Goal: Task Accomplishment & Management: Use online tool/utility

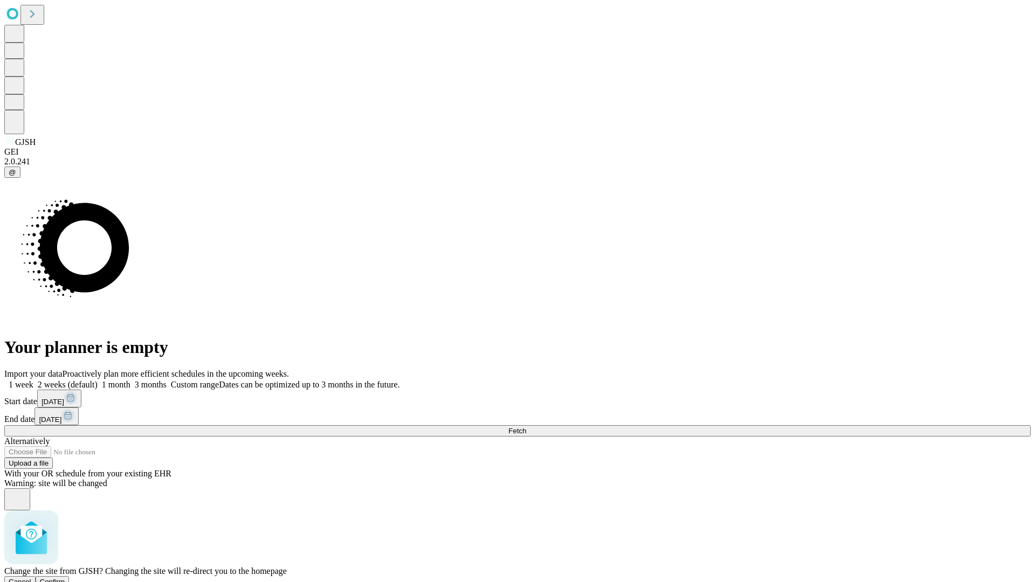
click at [65, 578] on span "Confirm" at bounding box center [52, 582] width 25 height 8
click at [33, 380] on label "1 week" at bounding box center [18, 384] width 29 height 9
click at [526, 427] on span "Fetch" at bounding box center [517, 431] width 18 height 8
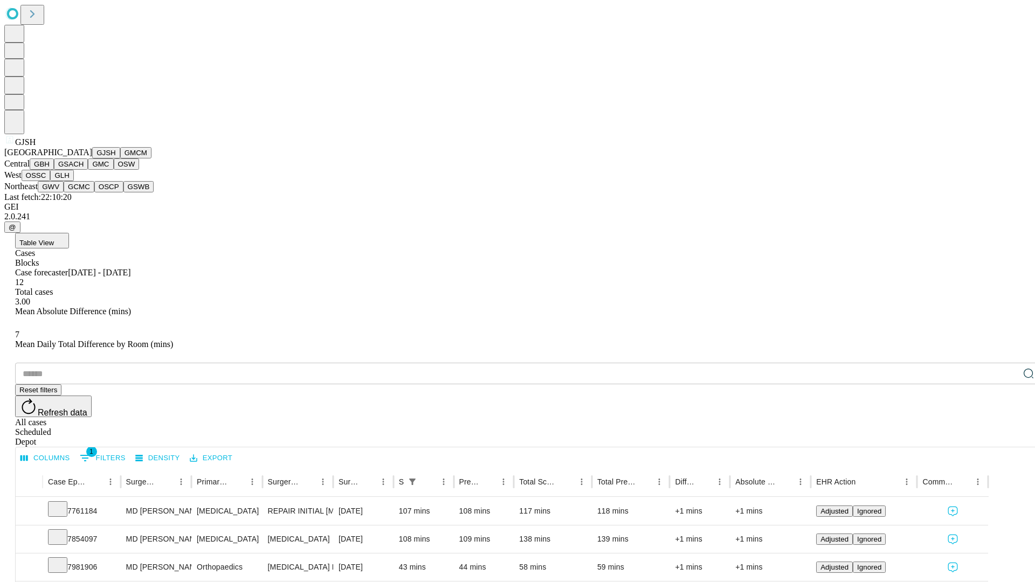
click at [120, 158] on button "GMCM" at bounding box center [135, 152] width 31 height 11
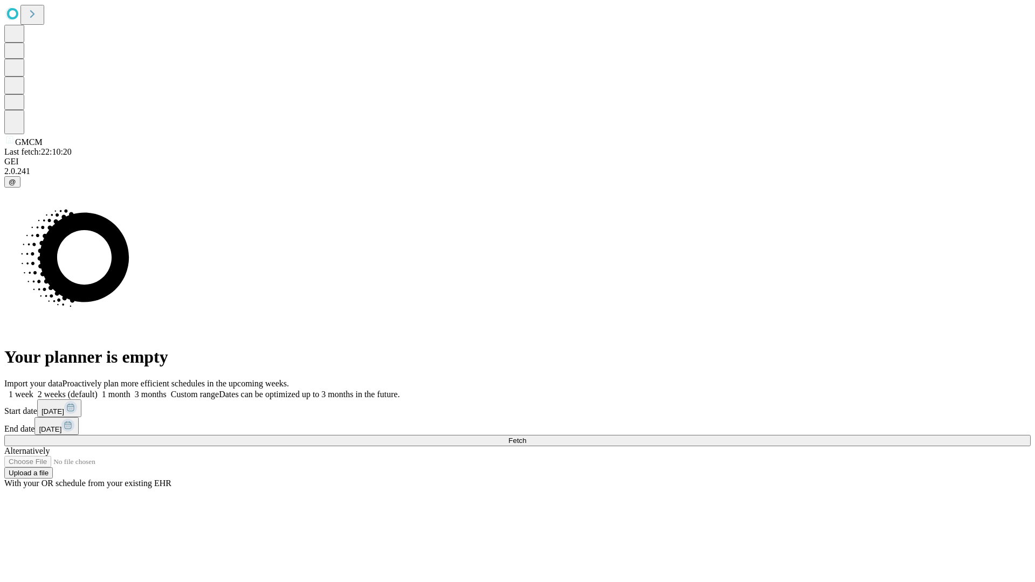
click at [33, 390] on label "1 week" at bounding box center [18, 394] width 29 height 9
click at [526, 436] on span "Fetch" at bounding box center [517, 440] width 18 height 8
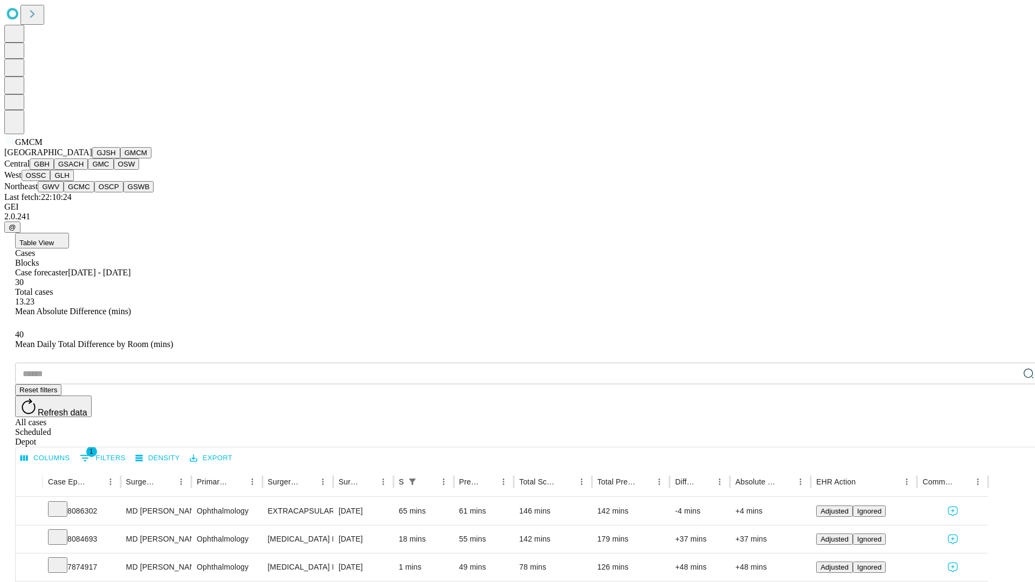
click at [54, 170] on button "GBH" at bounding box center [42, 163] width 24 height 11
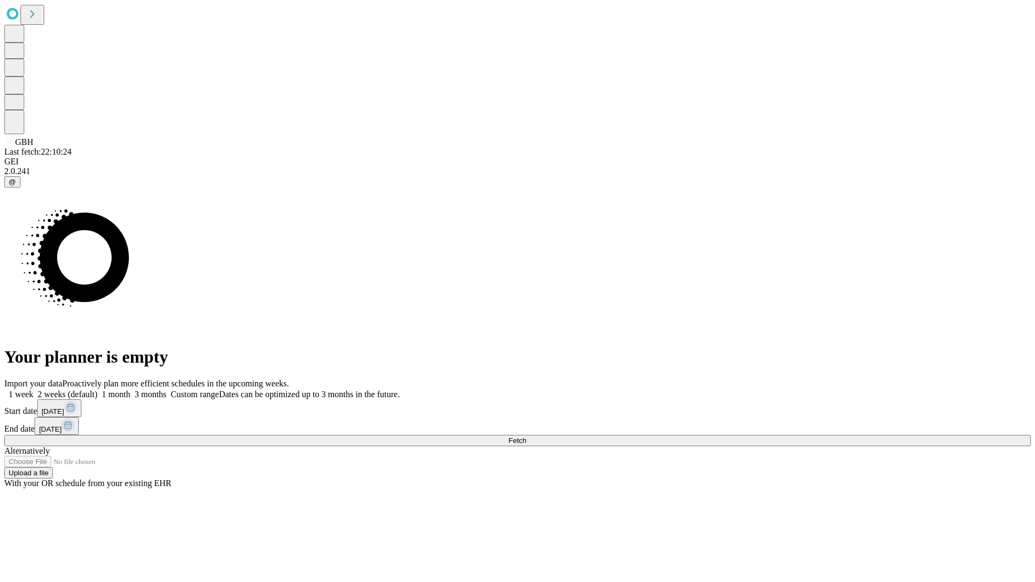
click at [33, 390] on label "1 week" at bounding box center [18, 394] width 29 height 9
click at [526, 436] on span "Fetch" at bounding box center [517, 440] width 18 height 8
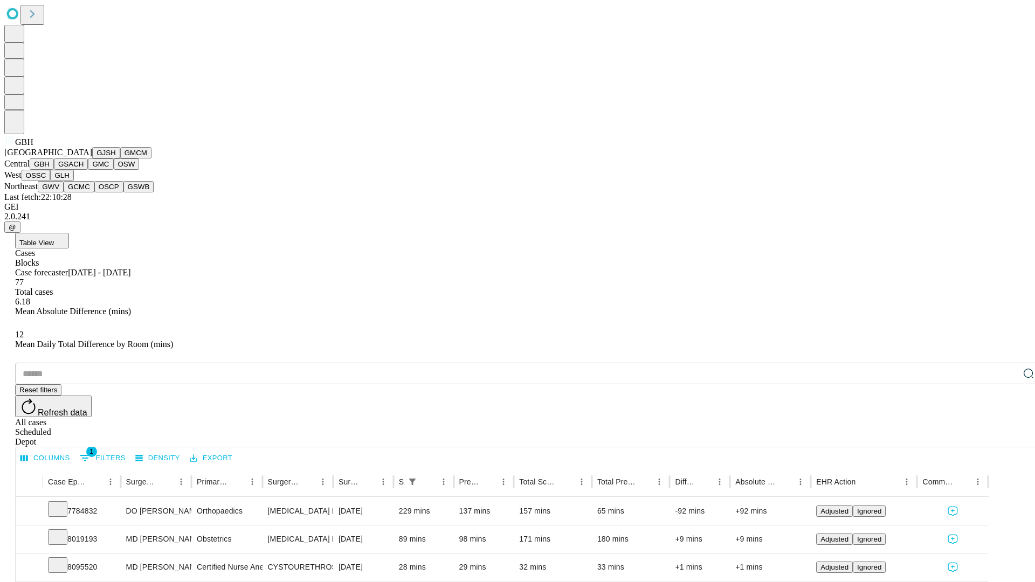
click at [84, 170] on button "GSACH" at bounding box center [71, 163] width 34 height 11
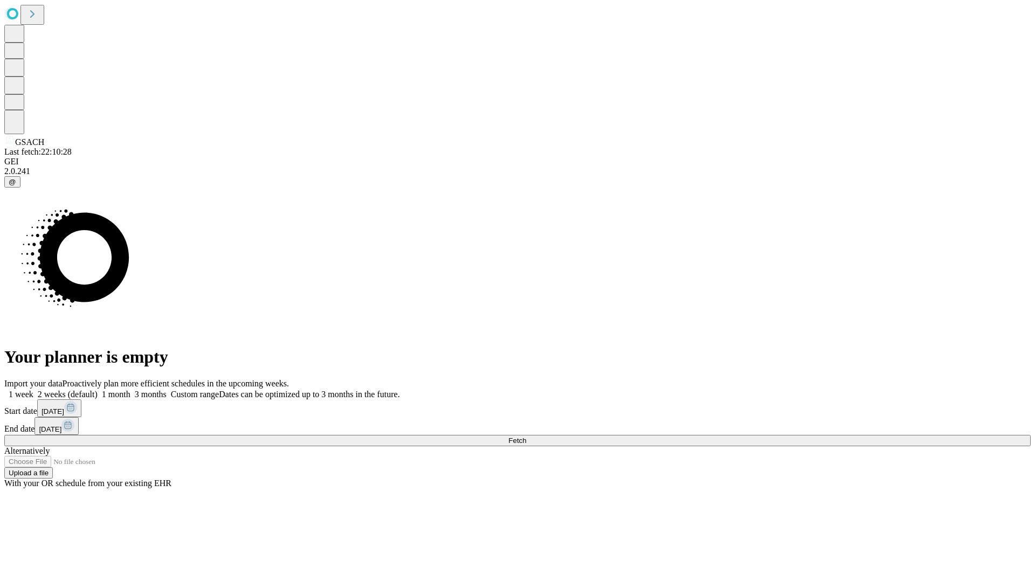
click at [526, 436] on span "Fetch" at bounding box center [517, 440] width 18 height 8
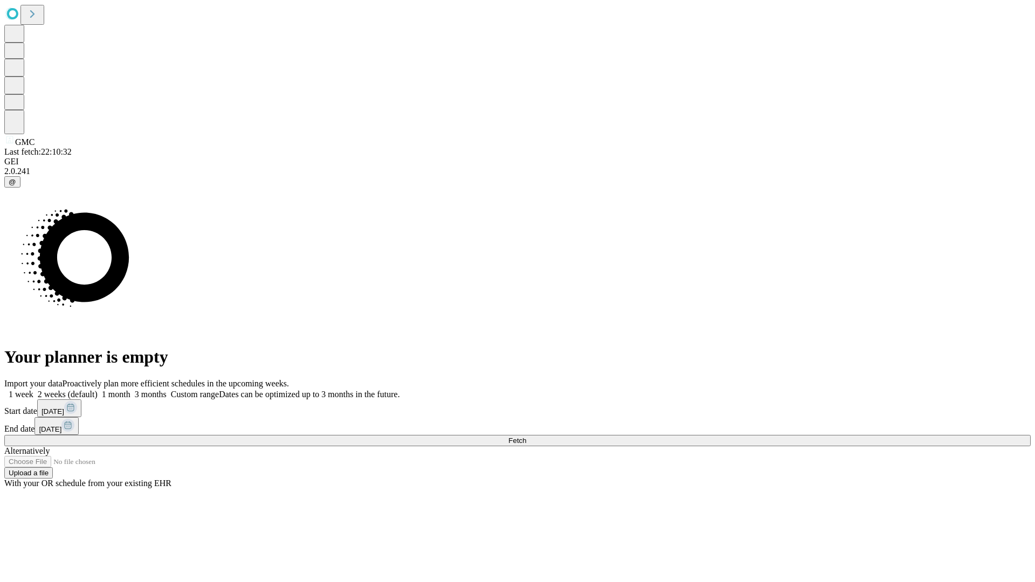
click at [33, 390] on label "1 week" at bounding box center [18, 394] width 29 height 9
click at [526, 436] on span "Fetch" at bounding box center [517, 440] width 18 height 8
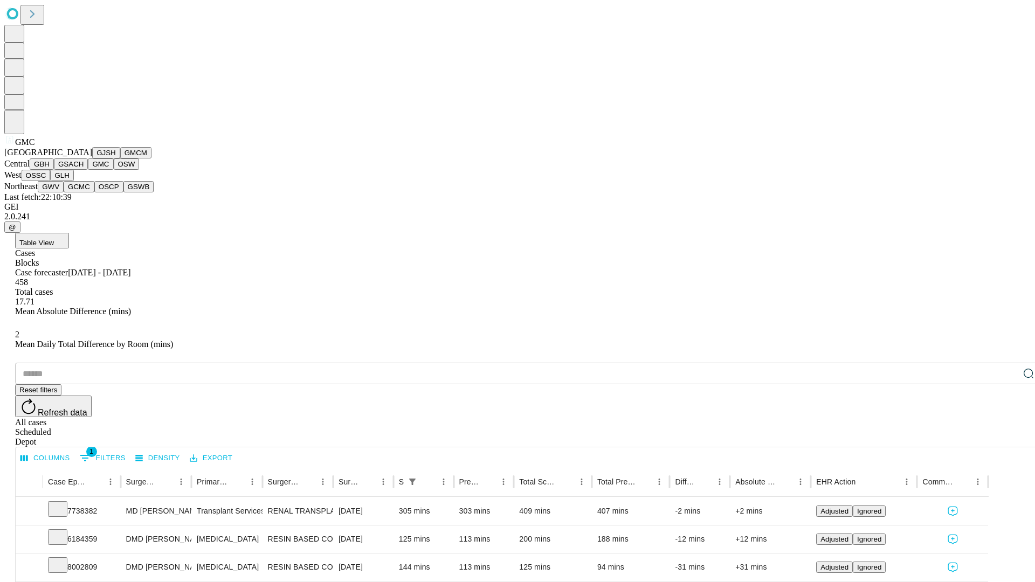
click at [114, 170] on button "OSW" at bounding box center [127, 163] width 26 height 11
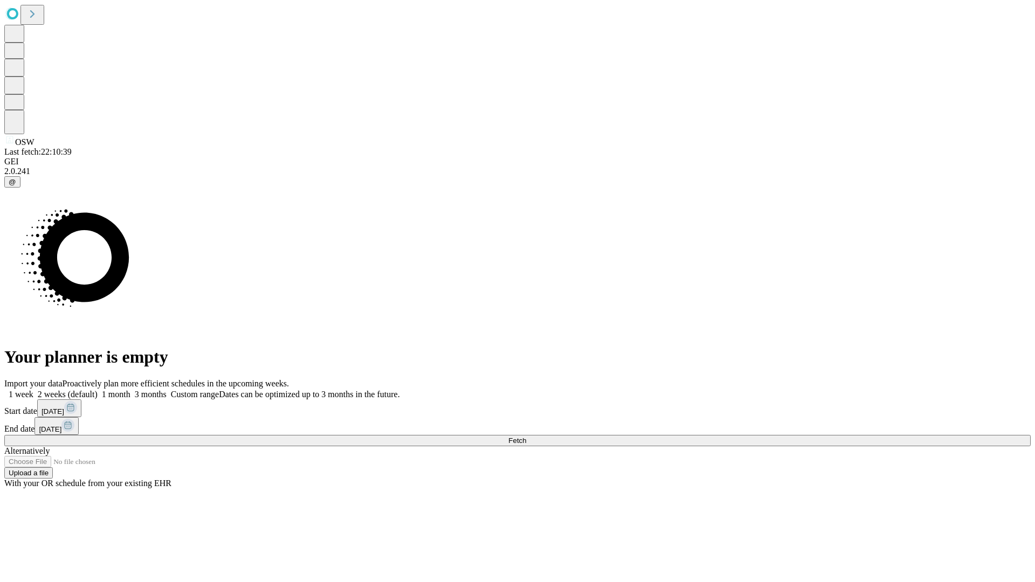
click at [33, 390] on label "1 week" at bounding box center [18, 394] width 29 height 9
click at [526, 436] on span "Fetch" at bounding box center [517, 440] width 18 height 8
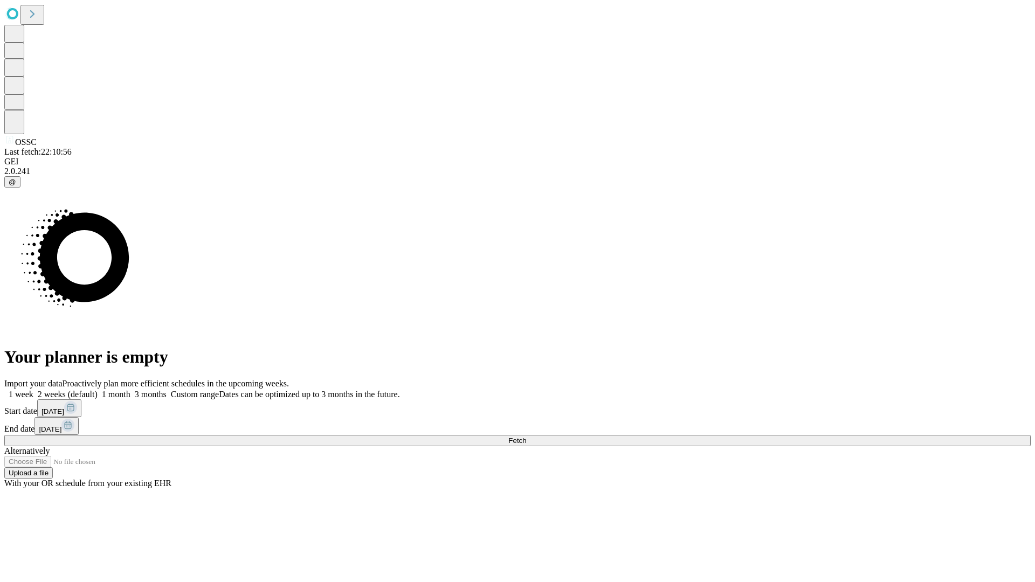
click at [33, 390] on label "1 week" at bounding box center [18, 394] width 29 height 9
click at [526, 436] on span "Fetch" at bounding box center [517, 440] width 18 height 8
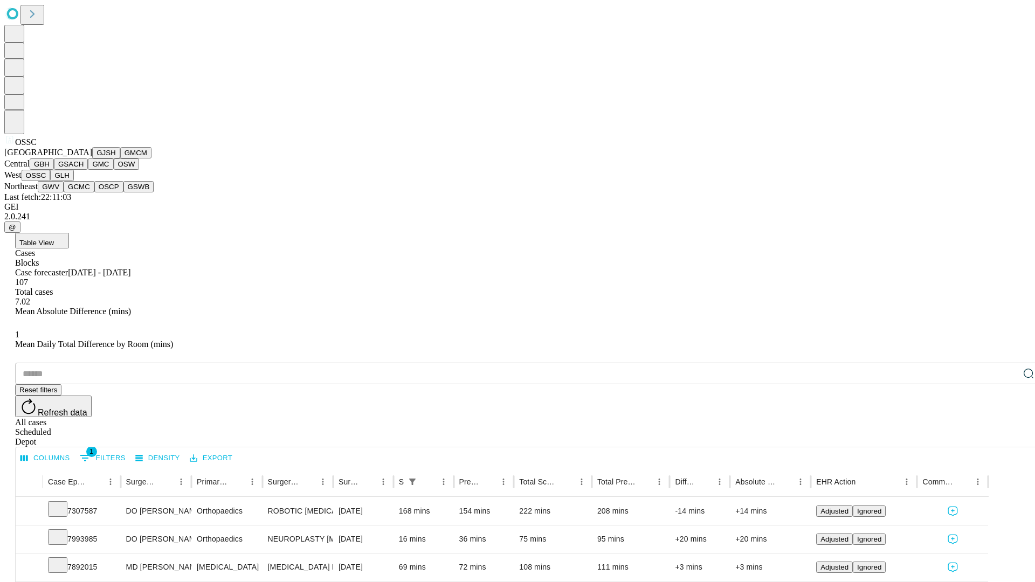
click at [73, 181] on button "GLH" at bounding box center [61, 175] width 23 height 11
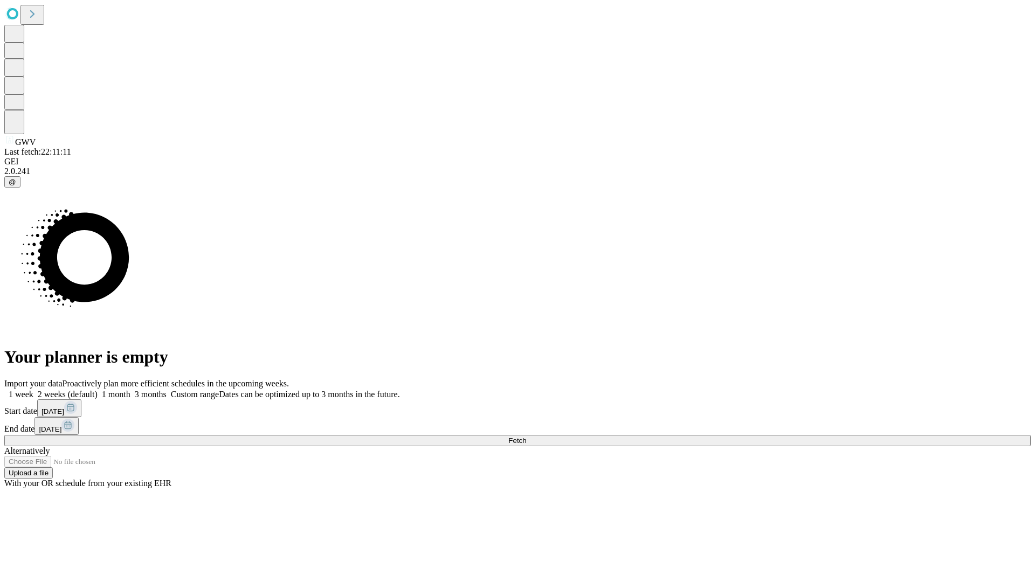
click at [33, 390] on label "1 week" at bounding box center [18, 394] width 29 height 9
click at [526, 436] on span "Fetch" at bounding box center [517, 440] width 18 height 8
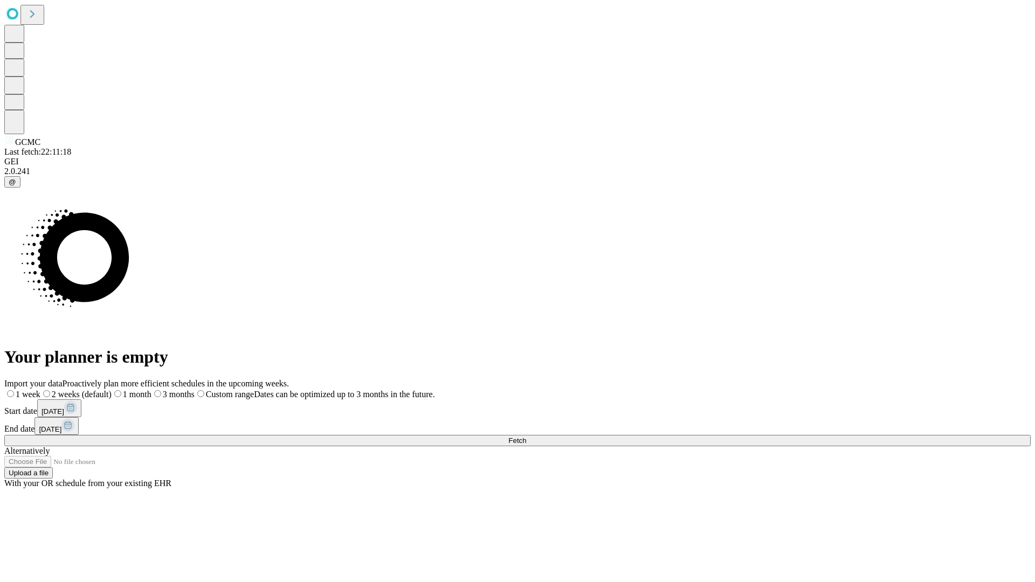
click at [40, 390] on label "1 week" at bounding box center [22, 394] width 36 height 9
click at [526, 436] on span "Fetch" at bounding box center [517, 440] width 18 height 8
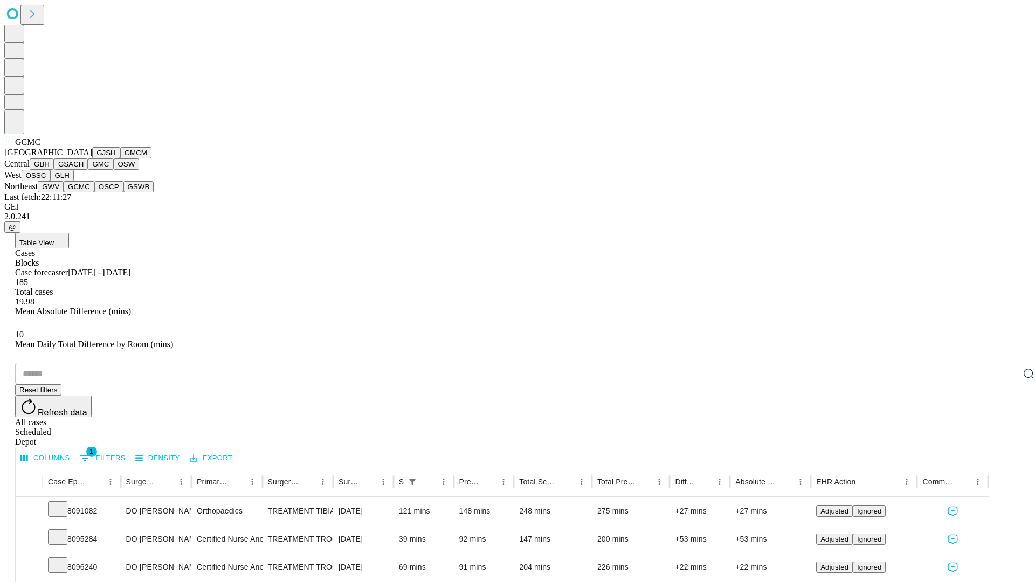
click at [94, 192] on button "OSCP" at bounding box center [108, 186] width 29 height 11
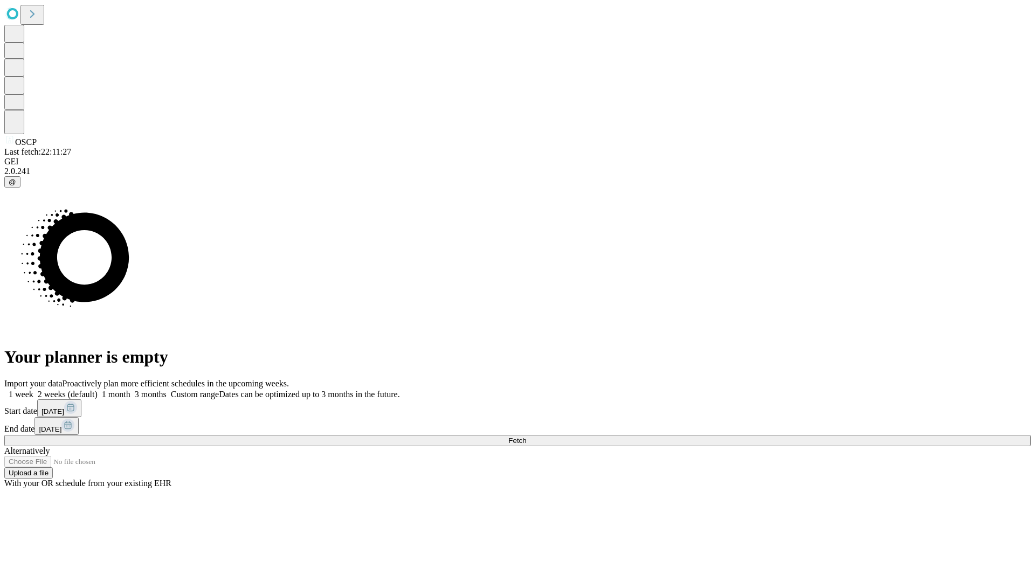
click at [33, 390] on label "1 week" at bounding box center [18, 394] width 29 height 9
click at [526, 436] on span "Fetch" at bounding box center [517, 440] width 18 height 8
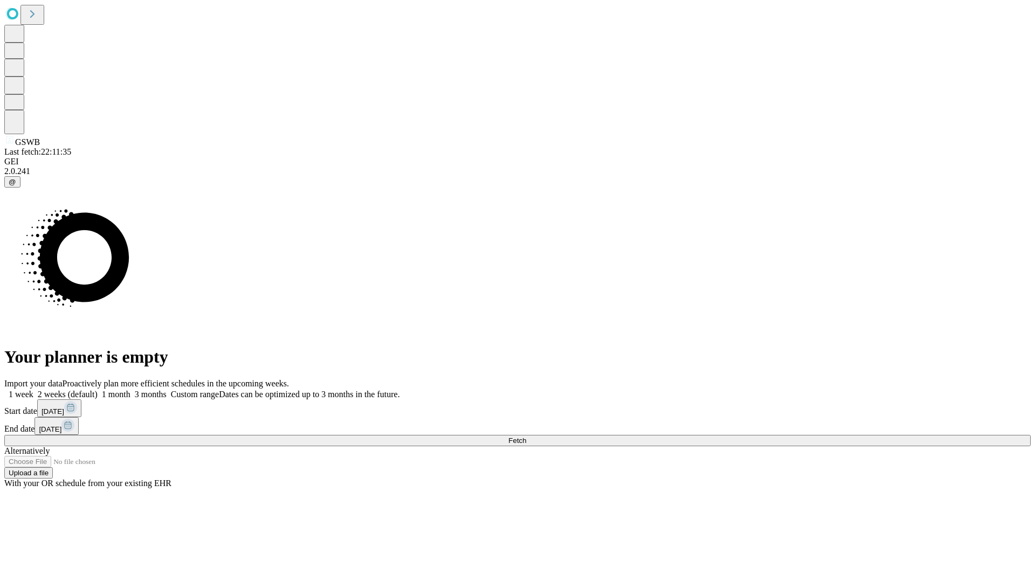
click at [33, 390] on label "1 week" at bounding box center [18, 394] width 29 height 9
click at [526, 436] on span "Fetch" at bounding box center [517, 440] width 18 height 8
